Goal: Transaction & Acquisition: Purchase product/service

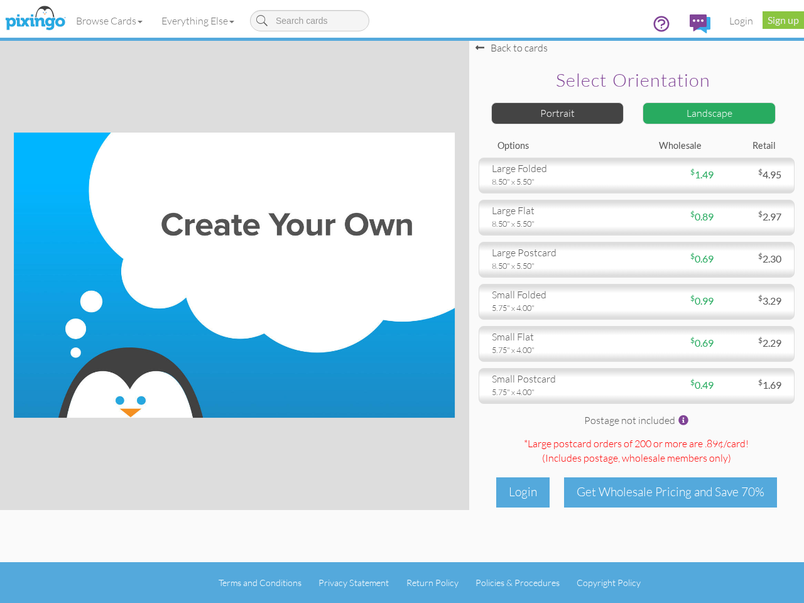
click at [402, 301] on img at bounding box center [234, 274] width 441 height 285
click at [110, 21] on link "Browse Cards" at bounding box center [109, 20] width 85 height 31
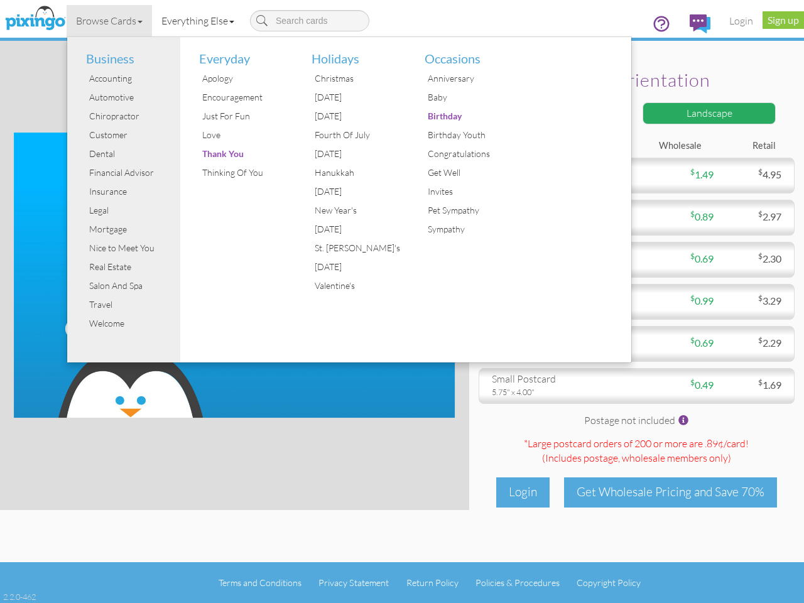
click at [200, 21] on link "Everything Else" at bounding box center [198, 20] width 92 height 31
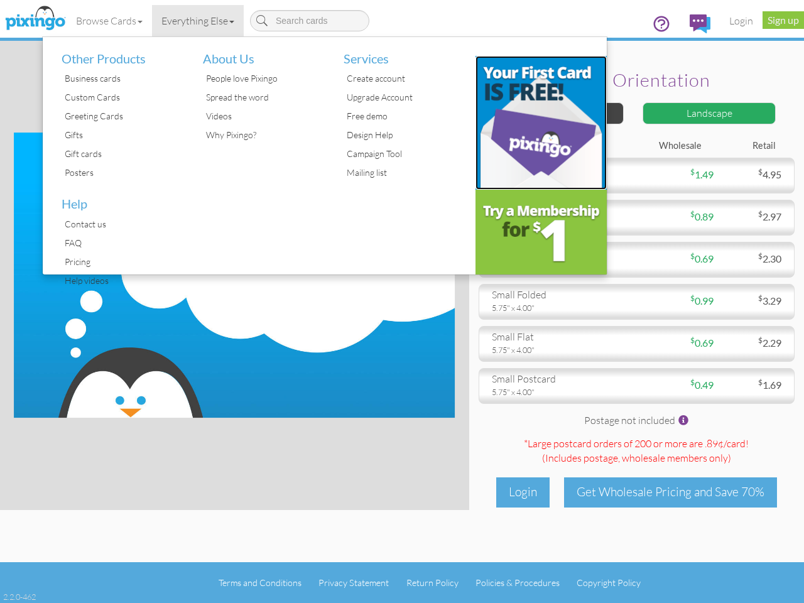
click at [558, 113] on img at bounding box center [541, 123] width 132 height 134
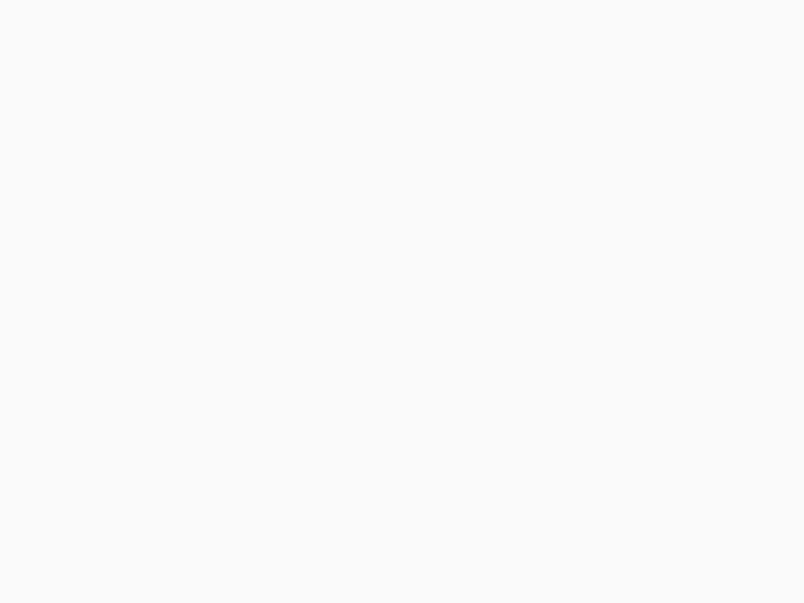
click at [709, 113] on body at bounding box center [402, 301] width 804 height 603
click at [636, 175] on body at bounding box center [402, 301] width 804 height 603
click at [636, 217] on body at bounding box center [402, 301] width 804 height 603
click at [636, 259] on body at bounding box center [402, 301] width 804 height 603
click at [636, 301] on body at bounding box center [402, 301] width 804 height 603
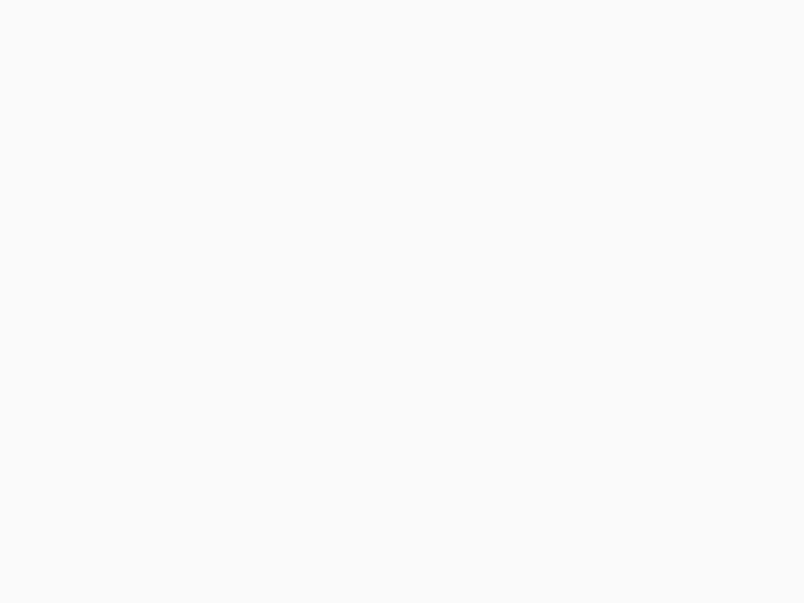
click at [636, 343] on body at bounding box center [402, 301] width 804 height 603
